Goal: Task Accomplishment & Management: Use online tool/utility

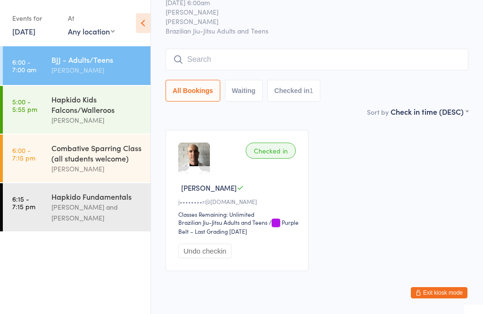
click at [44, 167] on link "6:00 - 7:15 pm Combative Sparring Class (all students welcome) [PERSON_NAME]" at bounding box center [77, 158] width 148 height 48
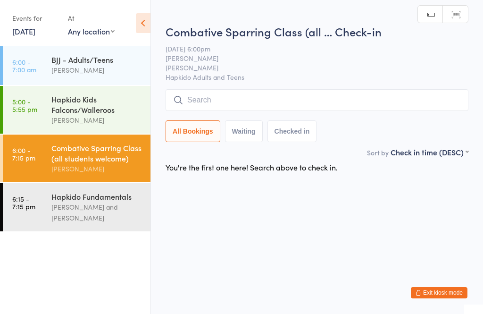
click at [292, 66] on span "[PERSON_NAME]" at bounding box center [310, 67] width 288 height 9
click at [301, 96] on input "search" at bounding box center [317, 100] width 303 height 22
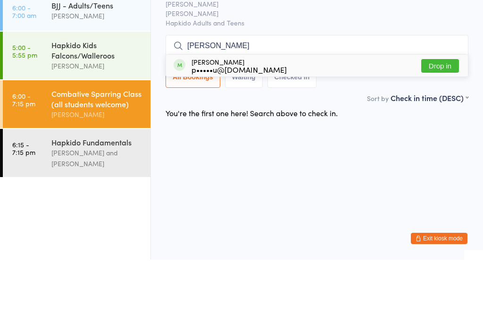
type input "[PERSON_NAME]"
click at [448, 113] on button "Drop in" at bounding box center [440, 120] width 38 height 14
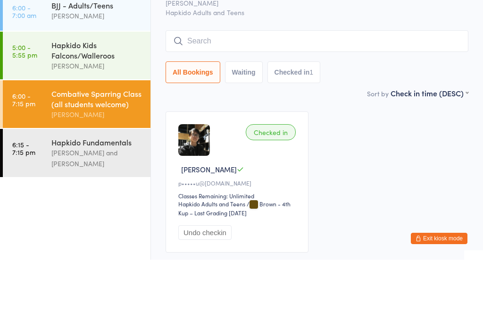
scroll to position [54, 0]
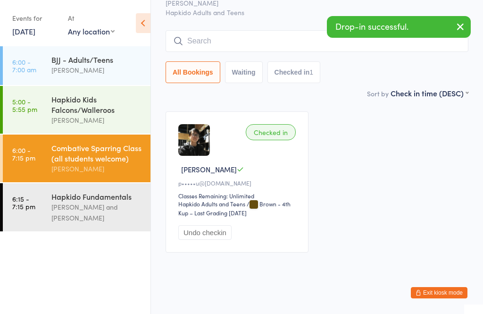
click at [93, 100] on div "Hapkido Kids Falcons/Walleroos" at bounding box center [96, 104] width 91 height 21
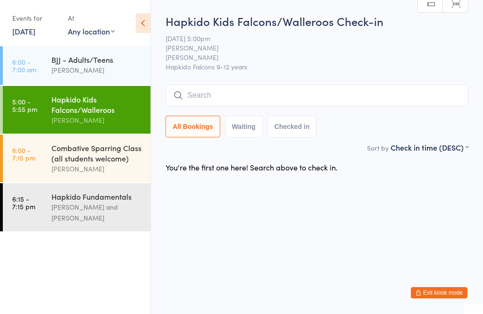
click at [404, 95] on input "search" at bounding box center [317, 95] width 303 height 22
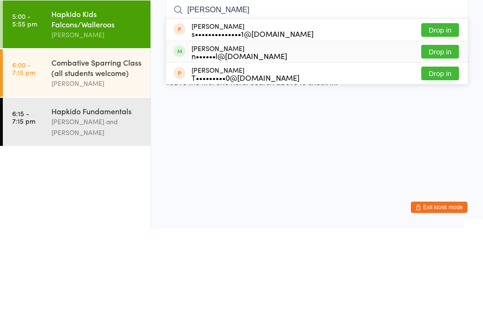
type input "[PERSON_NAME]"
click at [204, 137] on div "n••••••l@[DOMAIN_NAME]" at bounding box center [239, 141] width 96 height 8
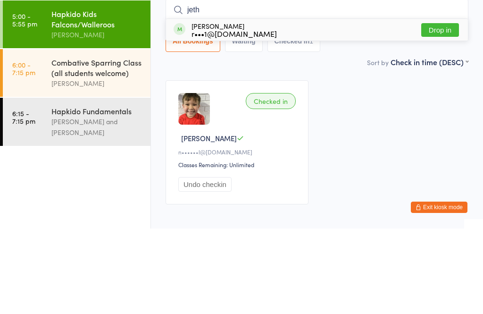
type input "jeth"
click at [438, 108] on button "Drop in" at bounding box center [440, 115] width 38 height 14
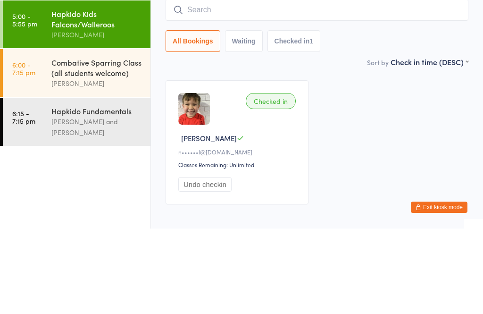
scroll to position [47, 0]
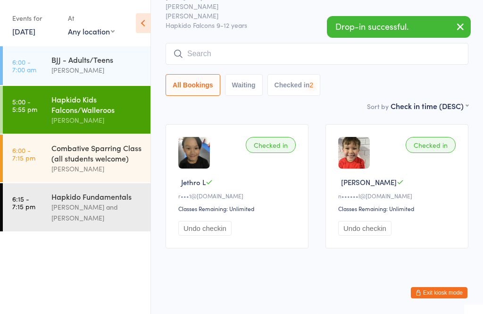
click at [337, 56] on input "search" at bounding box center [317, 54] width 303 height 22
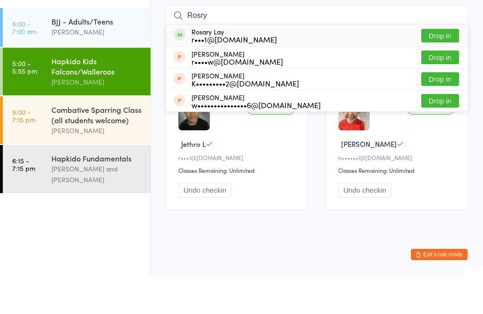
type input "Rosry"
click at [437, 67] on button "Drop in" at bounding box center [440, 74] width 38 height 14
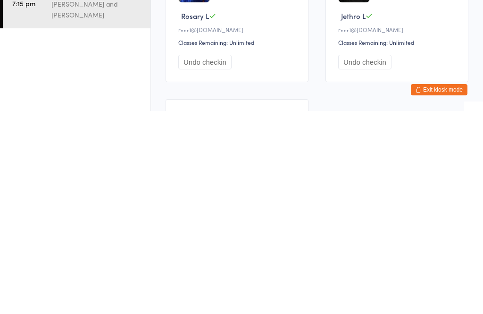
scroll to position [0, 0]
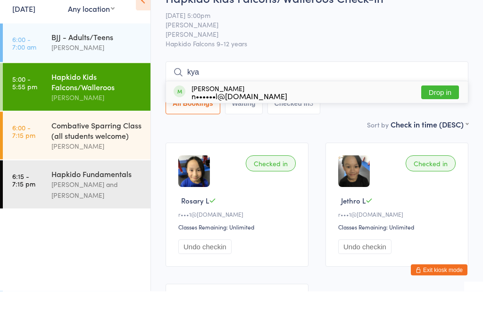
type input "kya"
click at [444, 108] on button "Drop in" at bounding box center [440, 115] width 38 height 14
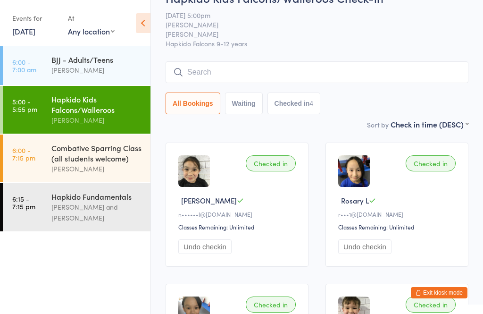
click at [200, 74] on input "search" at bounding box center [317, 72] width 303 height 22
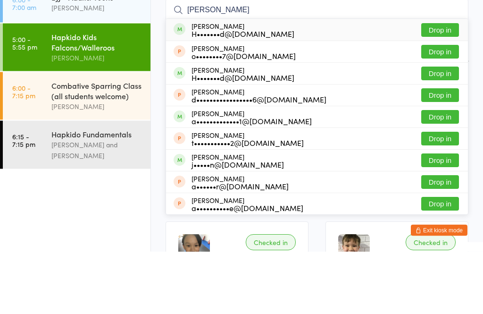
type input "[PERSON_NAME]"
click at [446, 86] on button "Drop in" at bounding box center [440, 93] width 38 height 14
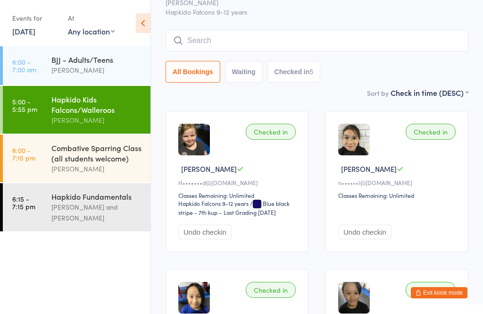
scroll to position [54, 0]
click at [450, 36] on input "search" at bounding box center [317, 41] width 303 height 22
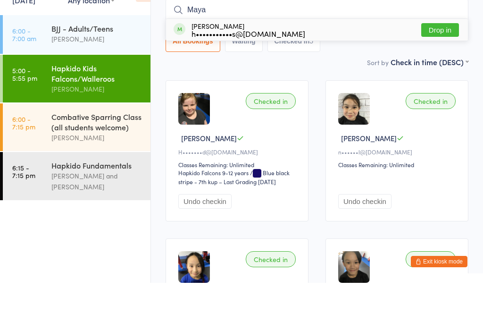
type input "Maya"
click at [454, 54] on button "Drop in" at bounding box center [440, 61] width 38 height 14
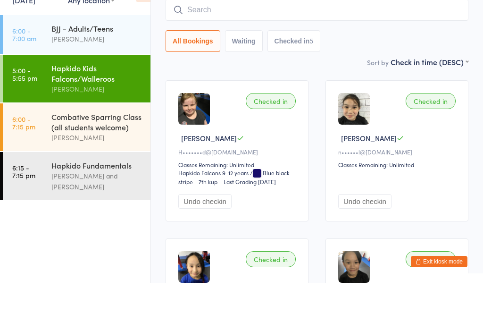
scroll to position [85, 0]
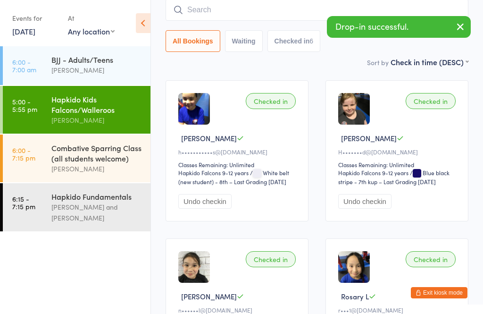
click at [234, 14] on input "search" at bounding box center [317, 10] width 303 height 22
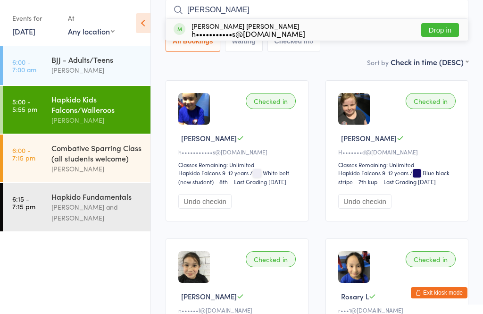
type input "[PERSON_NAME]"
click at [454, 30] on button "Drop in" at bounding box center [440, 30] width 38 height 14
